Goal: Task Accomplishment & Management: Use online tool/utility

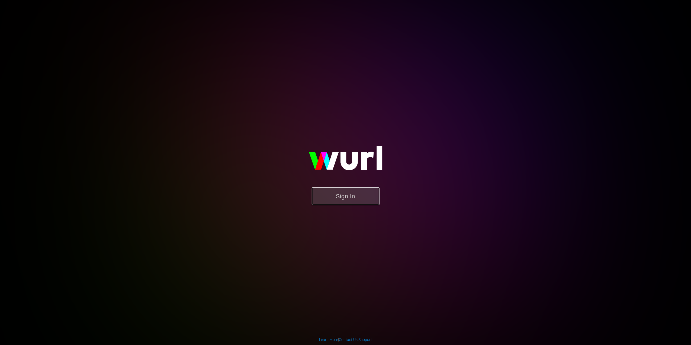
click at [356, 193] on button "Sign In" at bounding box center [346, 196] width 68 height 18
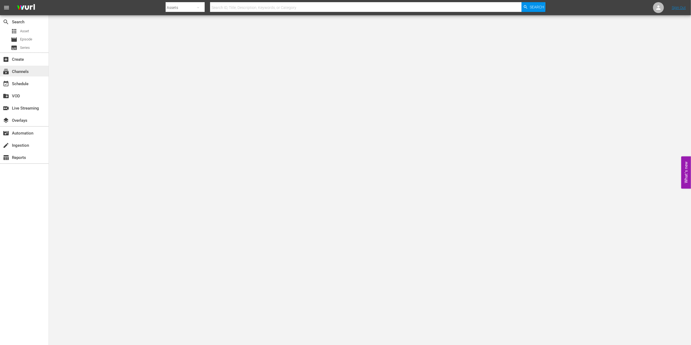
click at [35, 70] on div "subscriptions Channels" at bounding box center [24, 71] width 49 height 11
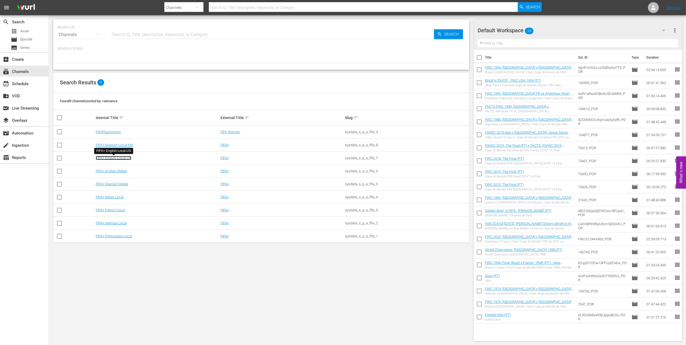
click at [119, 158] on link "FIFA+ English-Local-US" at bounding box center [114, 158] width 36 height 4
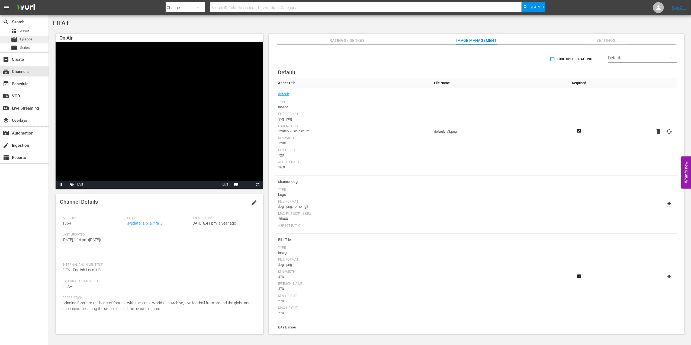
click at [31, 42] on div "movie Episode" at bounding box center [21, 40] width 21 height 8
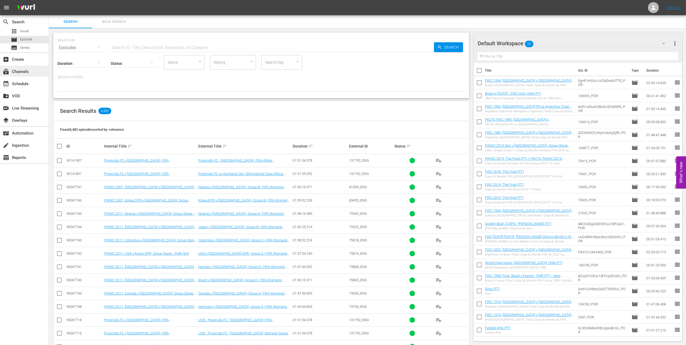
click at [36, 71] on div "subscriptions Channels" at bounding box center [24, 71] width 49 height 11
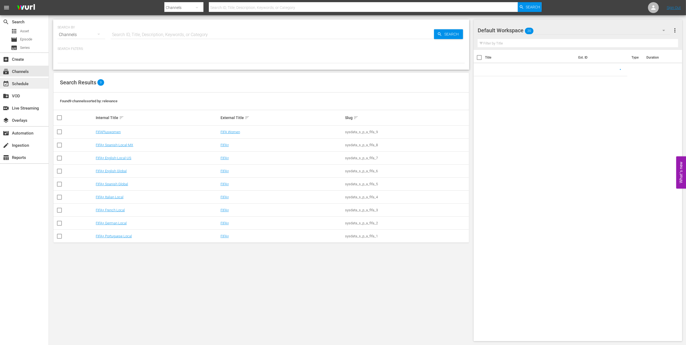
click at [34, 82] on div "event_available Schedule" at bounding box center [24, 83] width 49 height 11
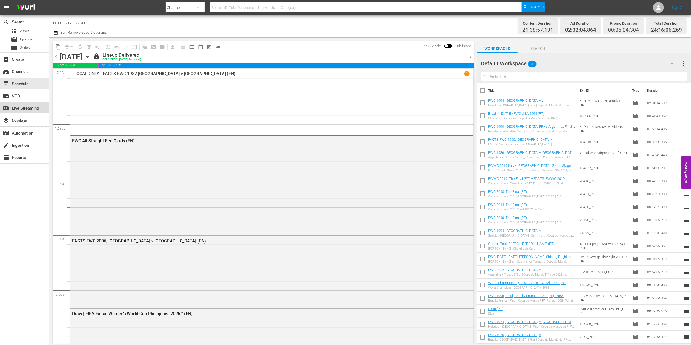
click at [28, 105] on div "switch_video Live Streaming" at bounding box center [15, 107] width 30 height 5
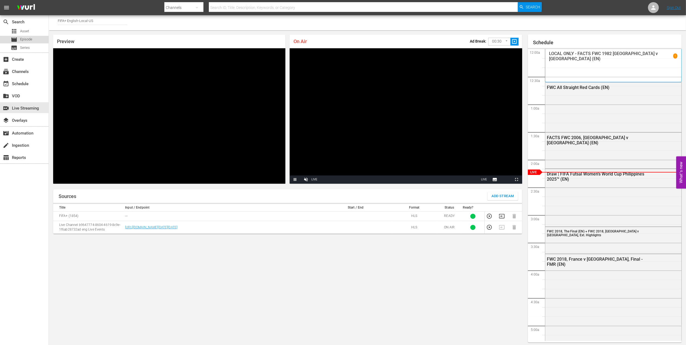
click at [27, 39] on span "Episode" at bounding box center [26, 39] width 12 height 5
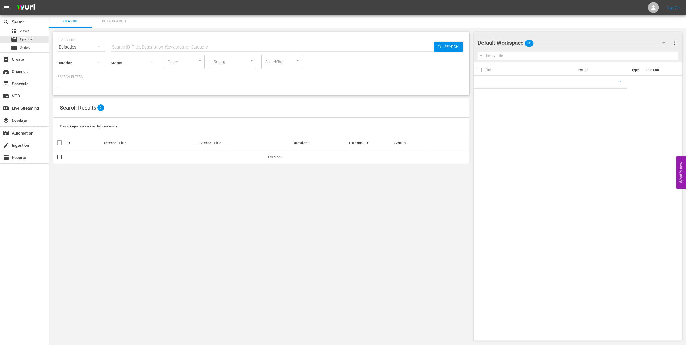
click at [156, 44] on input "text" at bounding box center [272, 47] width 323 height 13
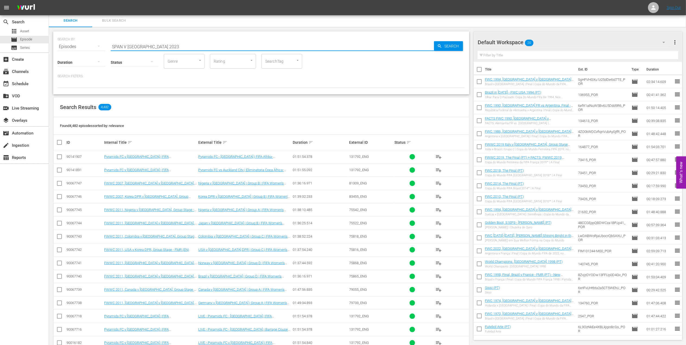
scroll to position [1, 0]
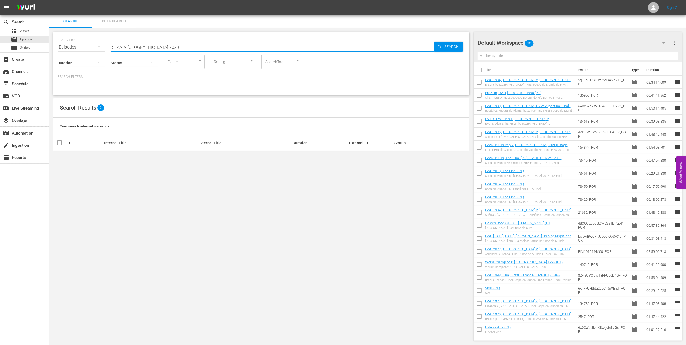
click at [119, 47] on input "SPAN V ITALY 2023" at bounding box center [272, 47] width 323 height 13
click at [157, 47] on input "SPAIN V ITALY 2023" at bounding box center [272, 47] width 323 height 13
click at [139, 47] on input "SPAIN V ITALY 2023 EN" at bounding box center [272, 47] width 323 height 13
click at [194, 46] on input "SPAIN V ENGLAND 2023 EN" at bounding box center [272, 47] width 323 height 13
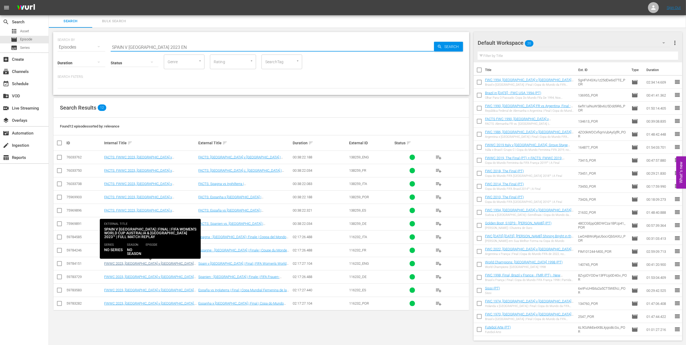
type input "SPAIN V ENGLAND 2023 EN"
click at [138, 265] on link "FWWC 2023, Spain v England (EN)" at bounding box center [148, 265] width 89 height 8
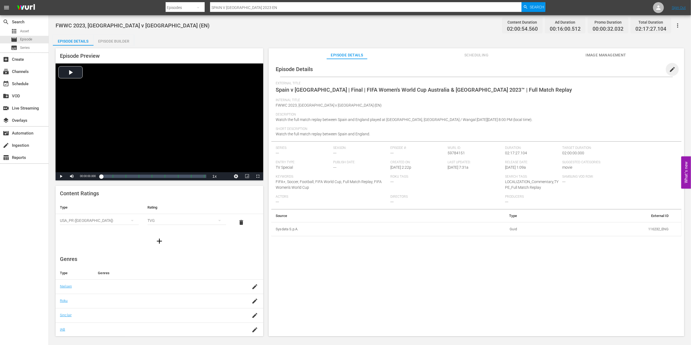
click at [671, 68] on span "edit" at bounding box center [672, 69] width 7 height 7
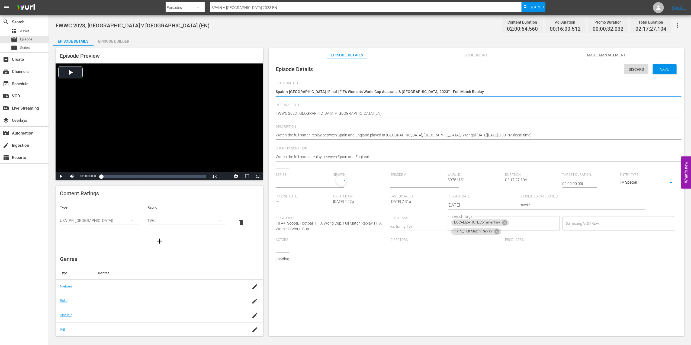
type input "No Series"
click at [536, 225] on div "LOCALIZATION_Commentary TYPE_Full Match Replay Search Tags" at bounding box center [504, 224] width 112 height 15
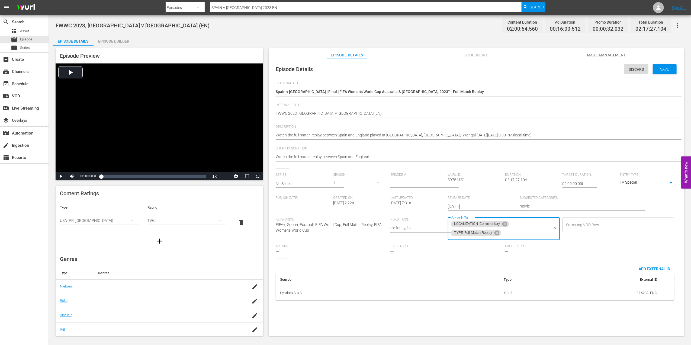
click at [519, 230] on input "Search Tags" at bounding box center [525, 233] width 47 height 10
click at [465, 261] on div "External Title Spain v England | Final | FIFA Women's World Cup Australia & New…" at bounding box center [477, 192] width 402 height 223
